Goal: Task Accomplishment & Management: Complete application form

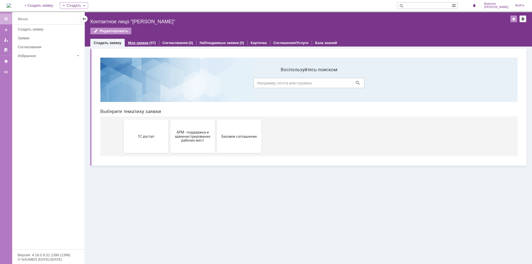
click at [139, 41] on link "Мои заявки" at bounding box center [138, 43] width 21 height 4
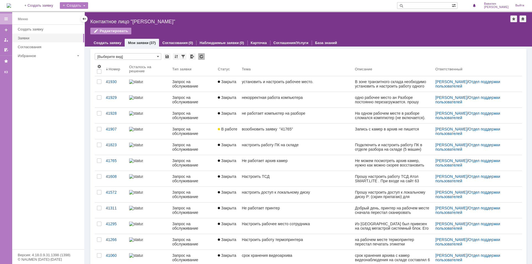
click at [80, 5] on div "Создать" at bounding box center [74, 5] width 28 height 7
click at [39, 29] on div "Создать заявку" at bounding box center [49, 29] width 63 height 4
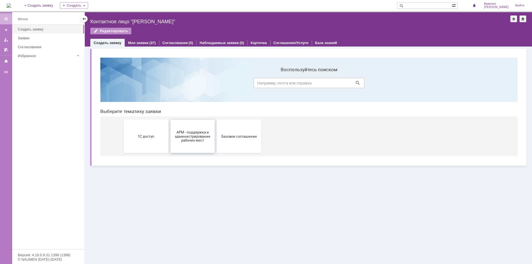
click at [181, 139] on span "АРМ - поддержка и администрирование рабочих мест" at bounding box center [192, 136] width 41 height 12
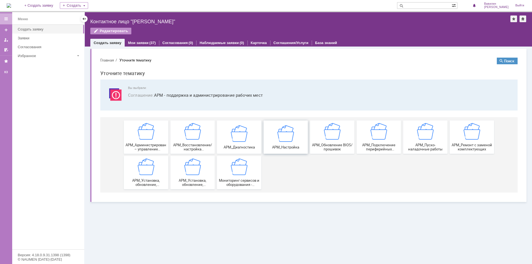
click at [280, 142] on div "АРМ_Настройка" at bounding box center [285, 137] width 41 height 24
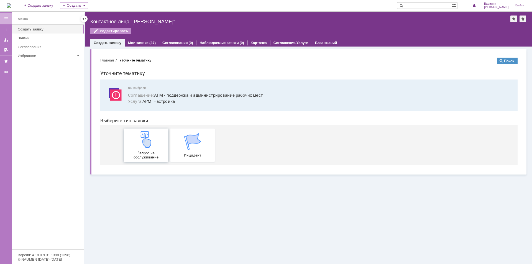
click at [154, 147] on div "Запрос на обслуживание" at bounding box center [146, 145] width 41 height 28
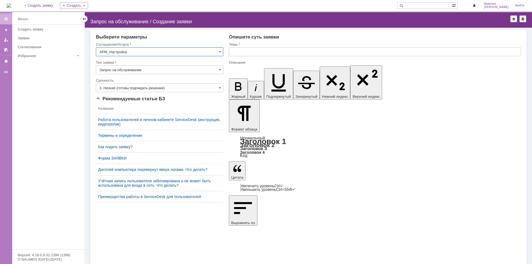
click at [143, 86] on input "3. Низкая (готовы подождать решение)" at bounding box center [160, 87] width 128 height 9
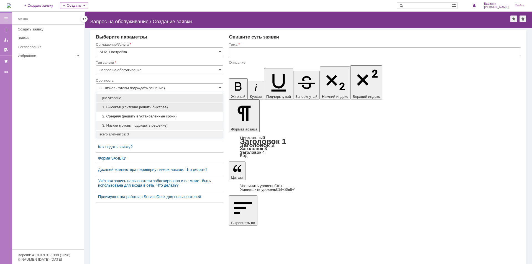
click at [140, 106] on span "1. Высокая (критично решить быстрее)" at bounding box center [160, 107] width 120 height 4
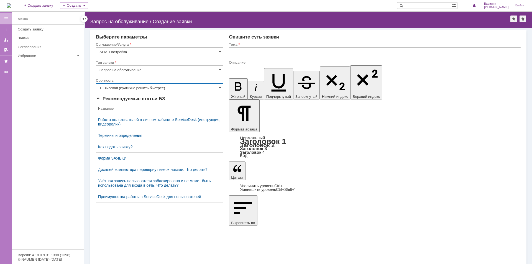
type input "1. Высокая (критично решить быстрее)"
click at [129, 72] on input "Запрос на обслуживание" at bounding box center [160, 69] width 128 height 9
click at [235, 53] on input "text" at bounding box center [375, 51] width 292 height 9
type input "Запрос на обслуживание"
drag, startPoint x: 281, startPoint y: 52, endPoint x: 230, endPoint y: 52, distance: 50.5
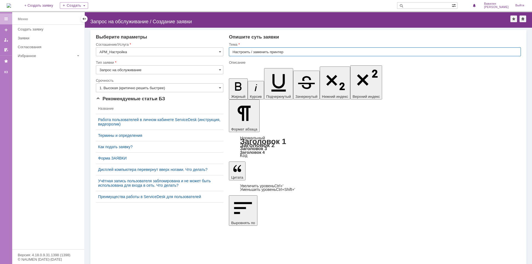
click at [230, 52] on input "Настроить / заменить принтер" at bounding box center [375, 51] width 292 height 9
type input "Настроить / заменить принтер"
